Goal: Download file/media

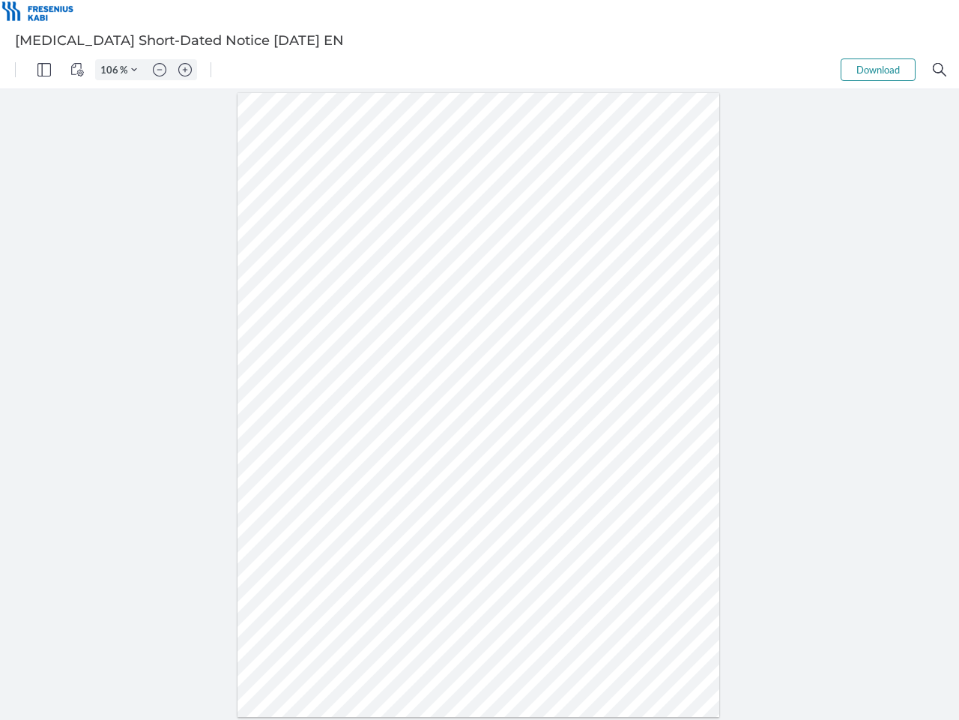
click at [44, 70] on img "Panel" at bounding box center [43, 69] width 13 height 13
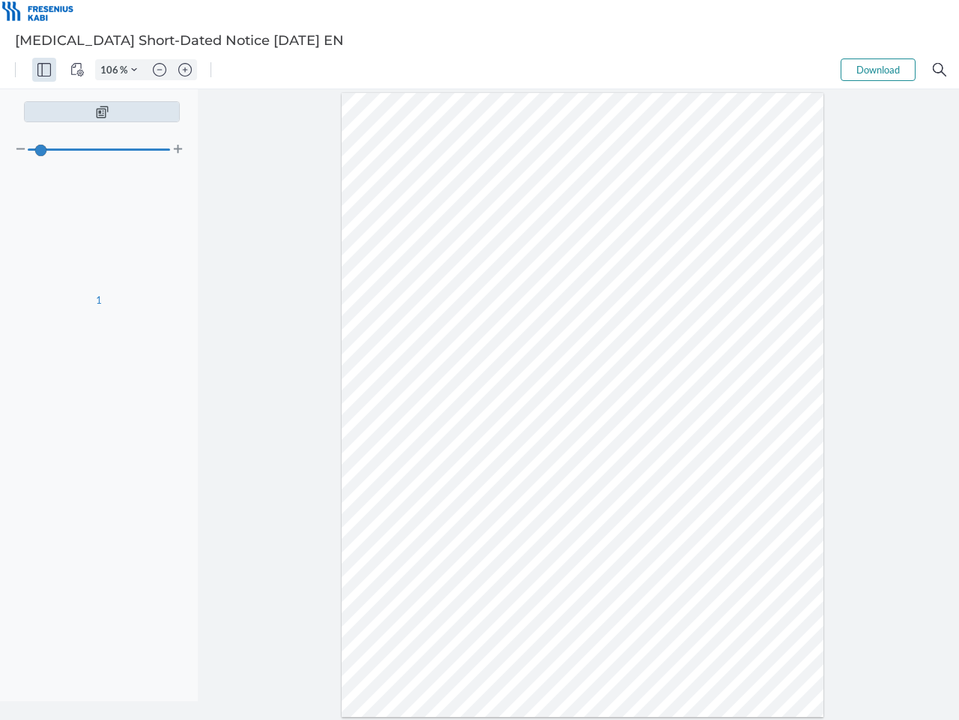
click at [77, 70] on img "View Controls" at bounding box center [76, 69] width 13 height 13
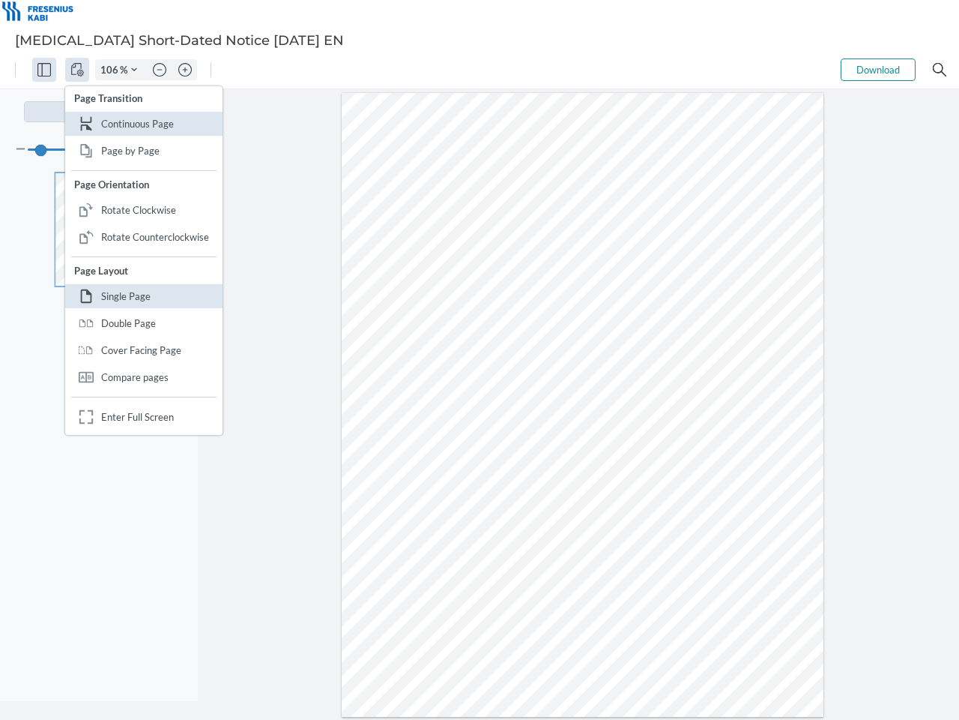
click at [112, 70] on input "106" at bounding box center [108, 69] width 24 height 13
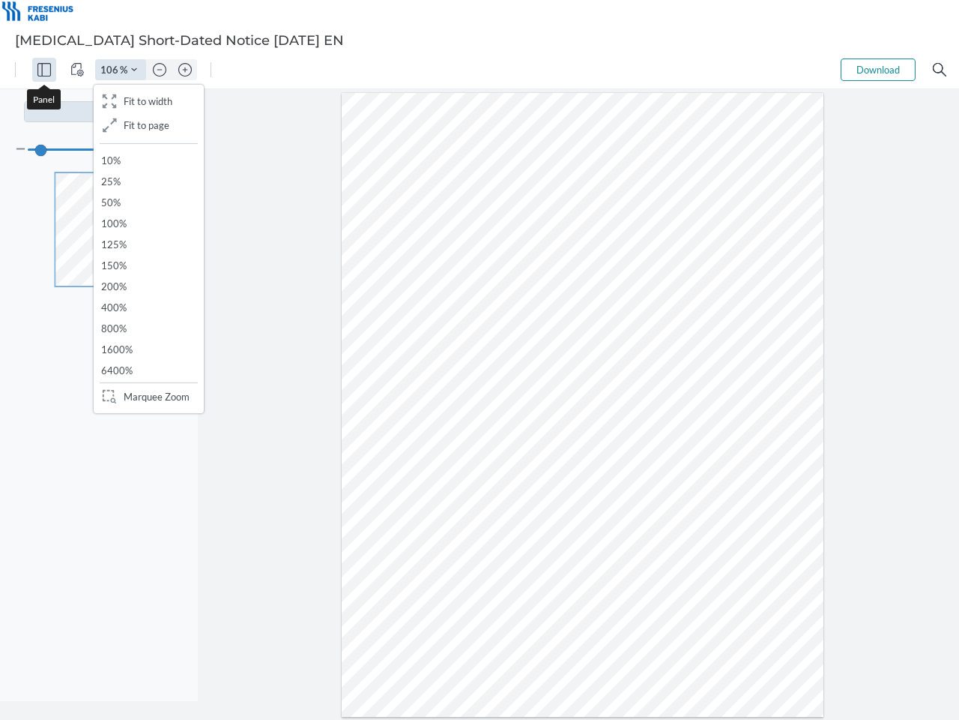
click at [134, 70] on img "Zoom Controls" at bounding box center [134, 70] width 6 height 6
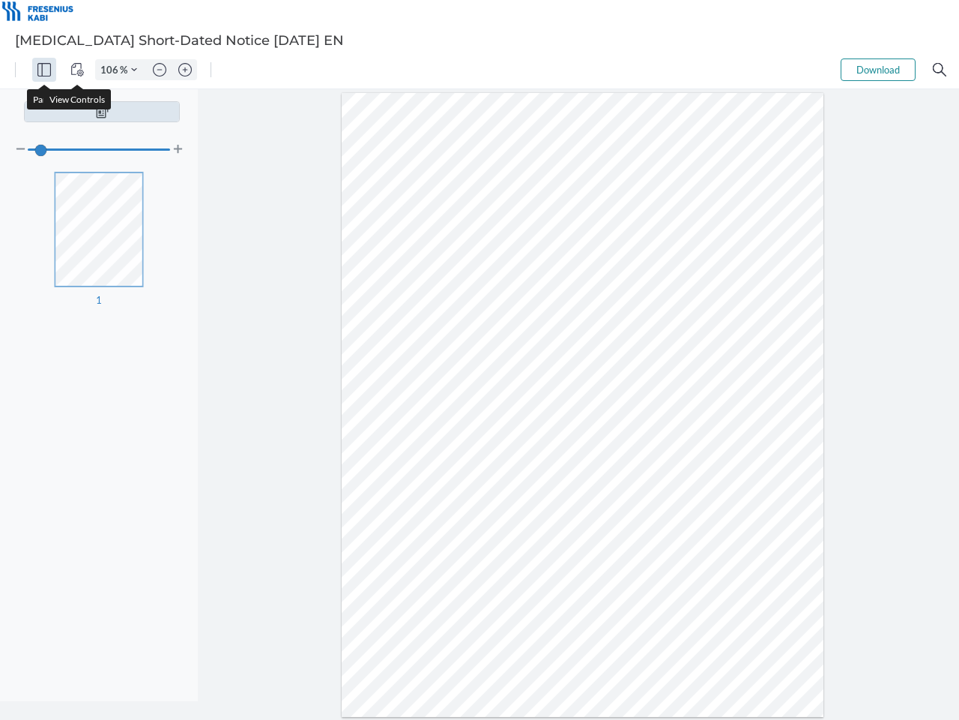
click at [160, 70] on img "Zoom out" at bounding box center [159, 69] width 13 height 13
click at [185, 70] on img "Zoom in" at bounding box center [184, 69] width 13 height 13
type input "106"
click at [879, 70] on button "Download" at bounding box center [878, 69] width 75 height 22
click at [940, 70] on img "Search" at bounding box center [939, 69] width 13 height 13
